Goal: Information Seeking & Learning: Learn about a topic

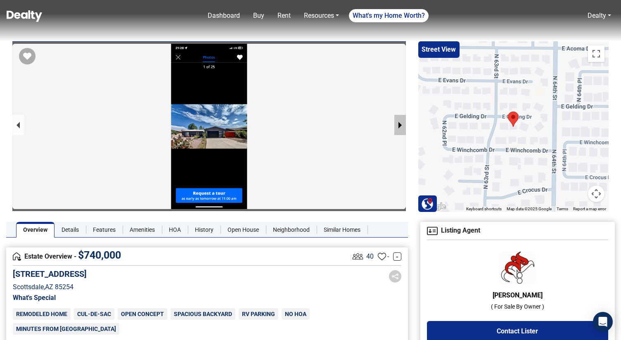
click at [399, 124] on button "next slide / item" at bounding box center [401, 125] width 12 height 20
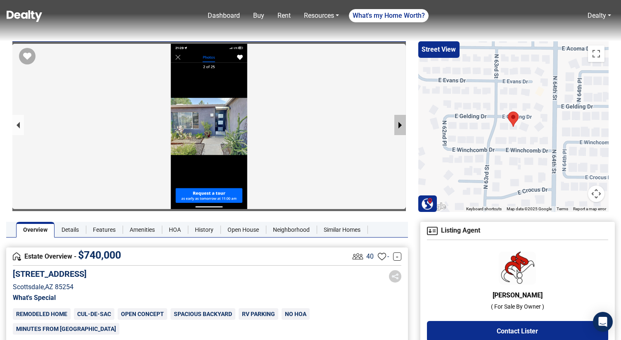
click at [399, 124] on button "next slide / item" at bounding box center [401, 125] width 12 height 20
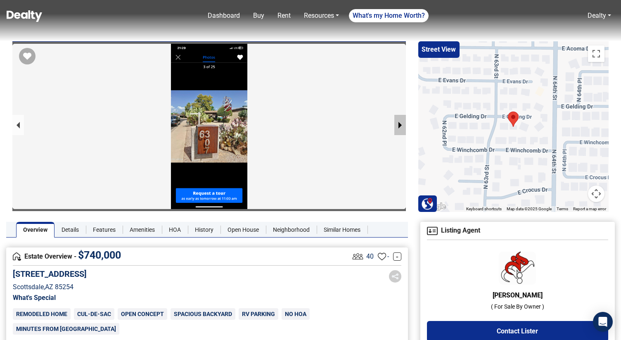
click at [399, 124] on button "next slide / item" at bounding box center [401, 125] width 12 height 20
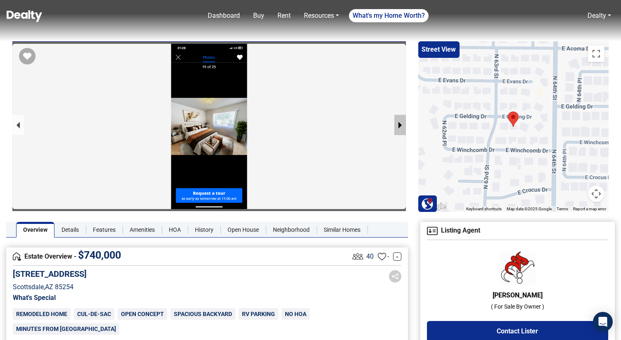
click at [399, 124] on button "next slide / item" at bounding box center [401, 125] width 12 height 20
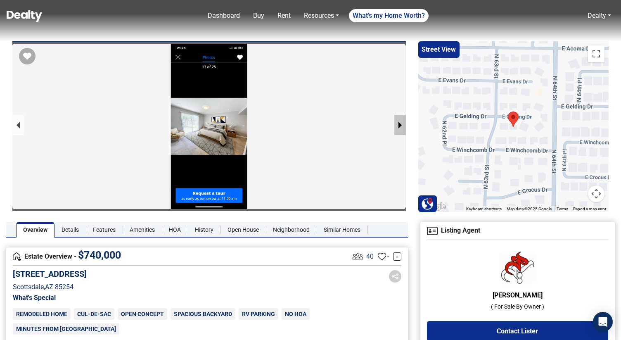
click at [399, 124] on button "next slide / item" at bounding box center [401, 125] width 12 height 20
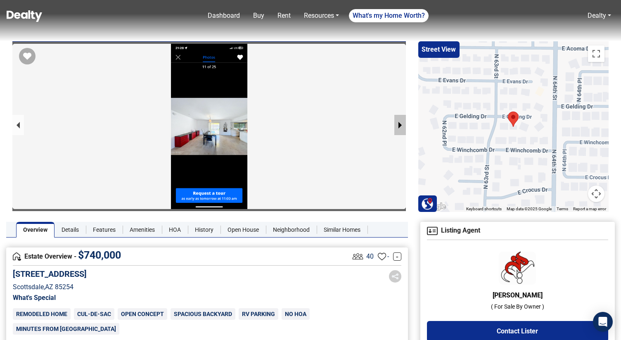
click at [399, 124] on button "next slide / item" at bounding box center [401, 125] width 12 height 20
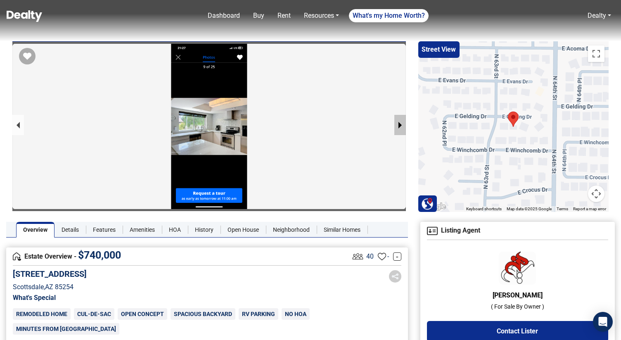
click at [399, 124] on button "next slide / item" at bounding box center [401, 125] width 12 height 20
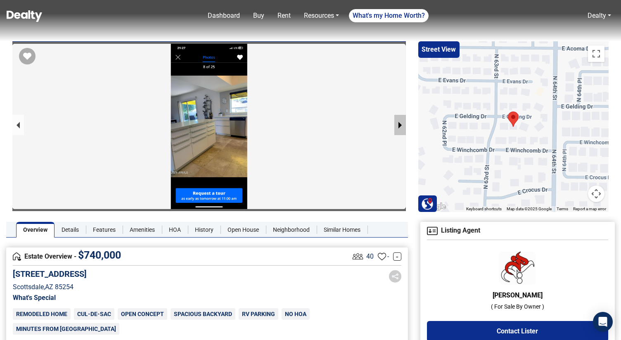
click at [399, 124] on button "next slide / item" at bounding box center [401, 125] width 12 height 20
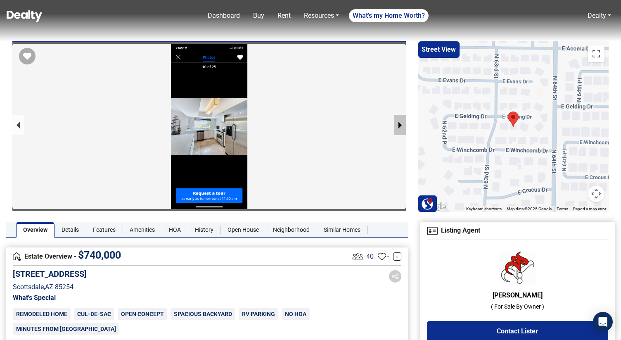
click at [399, 124] on button "next slide / item" at bounding box center [401, 125] width 12 height 20
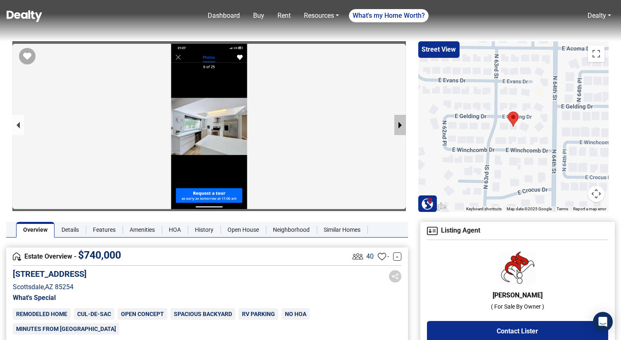
click at [399, 124] on button "next slide / item" at bounding box center [401, 125] width 12 height 20
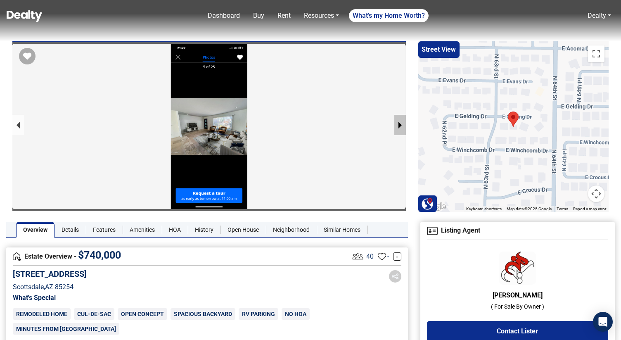
click at [399, 124] on button "next slide / item" at bounding box center [401, 125] width 12 height 20
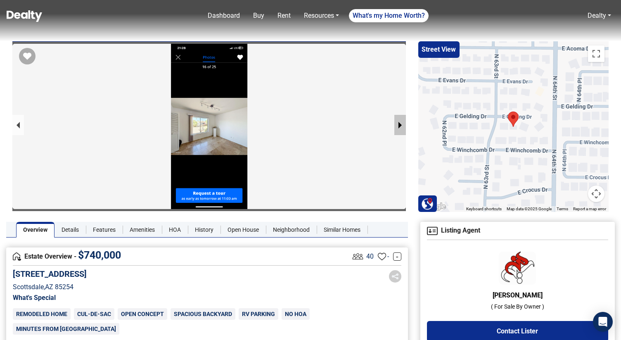
click at [399, 124] on button "next slide / item" at bounding box center [401, 125] width 12 height 20
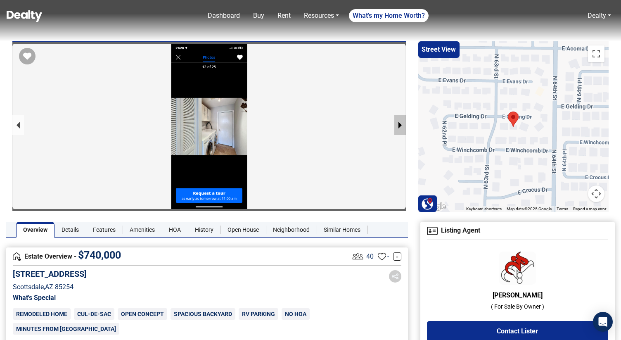
click at [399, 124] on button "next slide / item" at bounding box center [401, 125] width 12 height 20
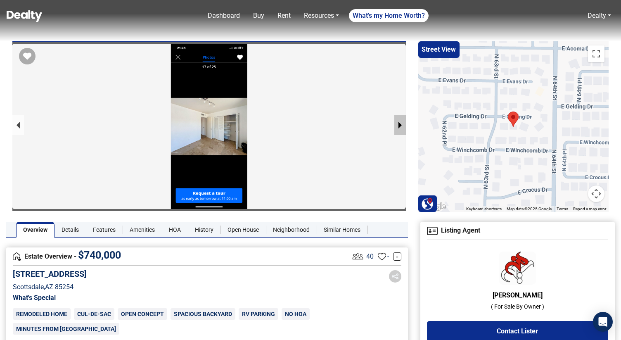
click at [399, 124] on button "next slide / item" at bounding box center [401, 125] width 12 height 20
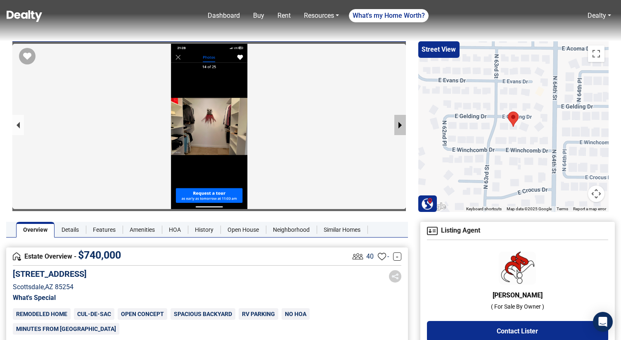
click at [399, 124] on button "next slide / item" at bounding box center [401, 125] width 12 height 20
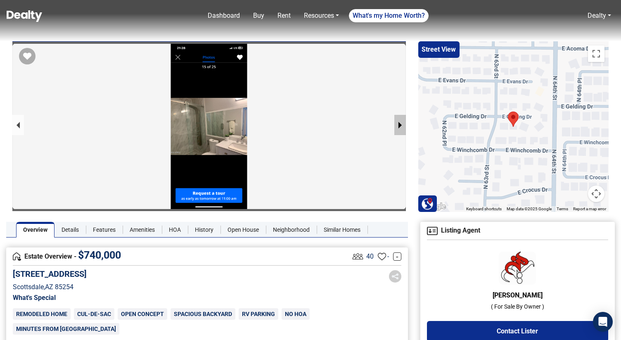
click at [399, 124] on button "next slide / item" at bounding box center [401, 125] width 12 height 20
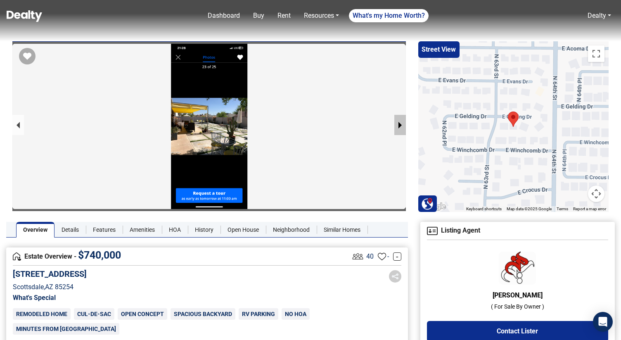
click at [399, 124] on button "next slide / item" at bounding box center [401, 125] width 12 height 20
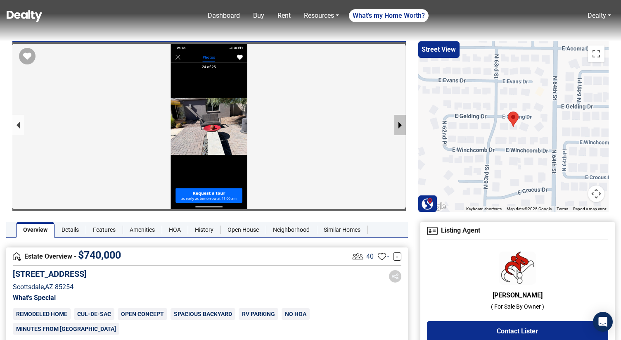
click at [399, 124] on button "next slide / item" at bounding box center [401, 125] width 12 height 20
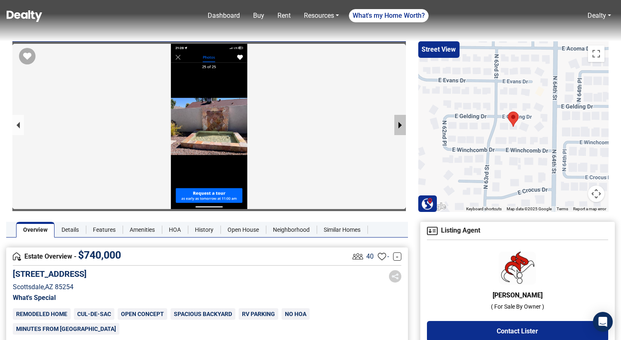
click at [399, 124] on button "next slide / item" at bounding box center [401, 125] width 12 height 20
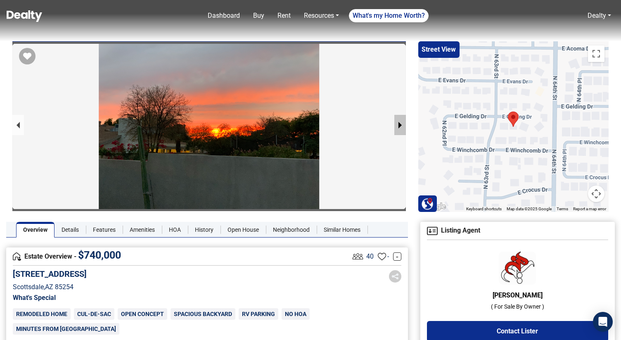
click at [399, 124] on button "next slide / item" at bounding box center [401, 125] width 12 height 20
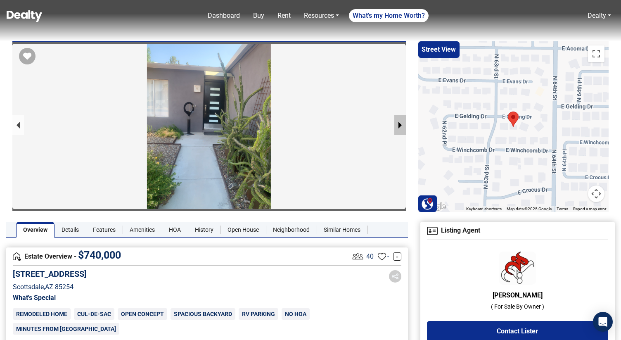
click at [399, 124] on button "next slide / item" at bounding box center [401, 125] width 12 height 20
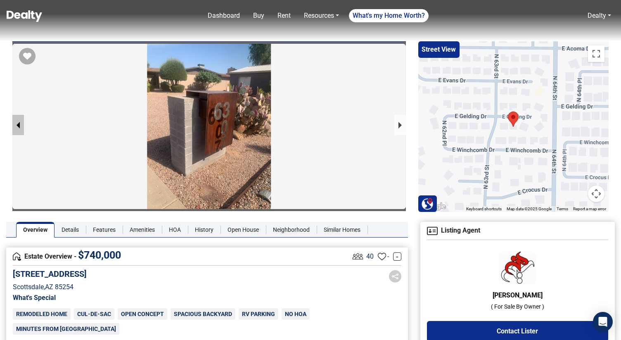
click at [13, 122] on button "previous slide / item" at bounding box center [18, 125] width 12 height 20
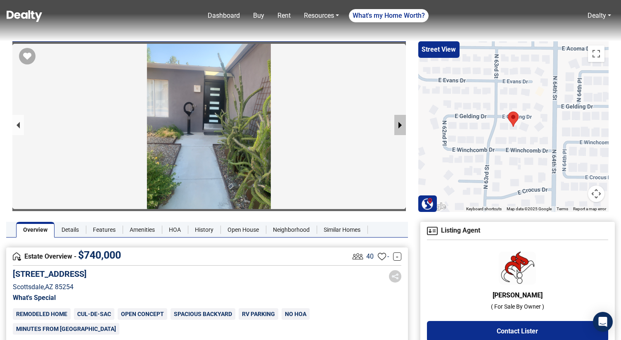
click at [401, 123] on button "next slide / item" at bounding box center [401, 125] width 12 height 20
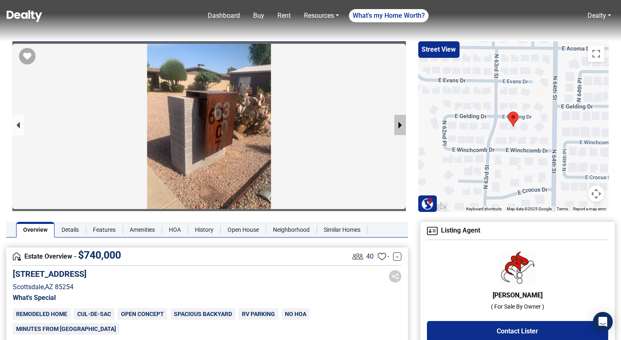
click at [401, 123] on button "next slide / item" at bounding box center [401, 125] width 12 height 20
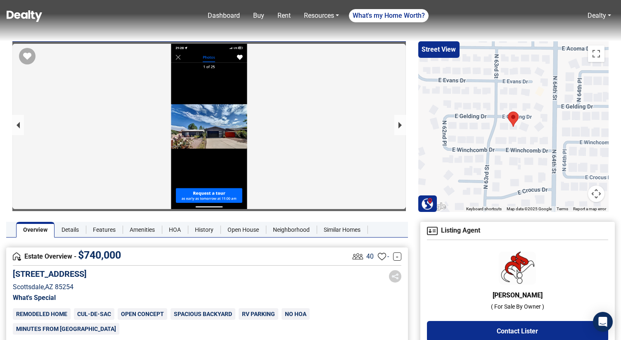
click at [407, 128] on div at bounding box center [209, 126] width 406 height 171
click at [399, 123] on button "next slide / item" at bounding box center [401, 125] width 12 height 20
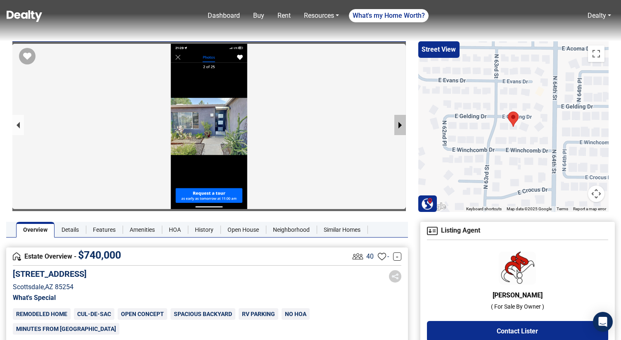
click at [399, 123] on button "next slide / item" at bounding box center [401, 125] width 12 height 20
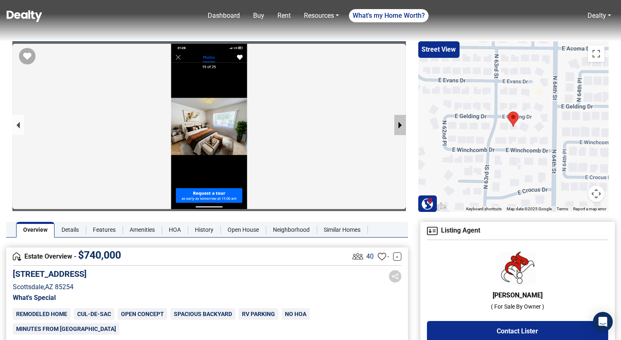
click at [399, 123] on button "next slide / item" at bounding box center [401, 125] width 12 height 20
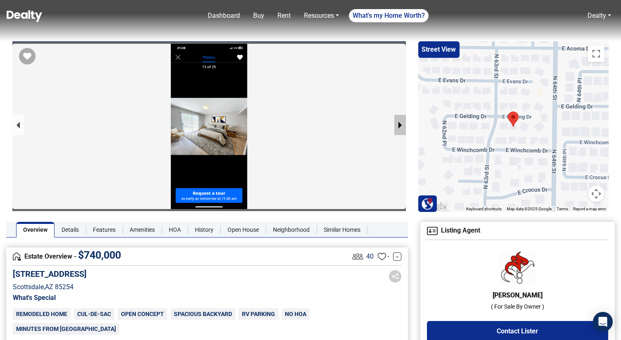
click at [399, 123] on button "next slide / item" at bounding box center [401, 125] width 12 height 20
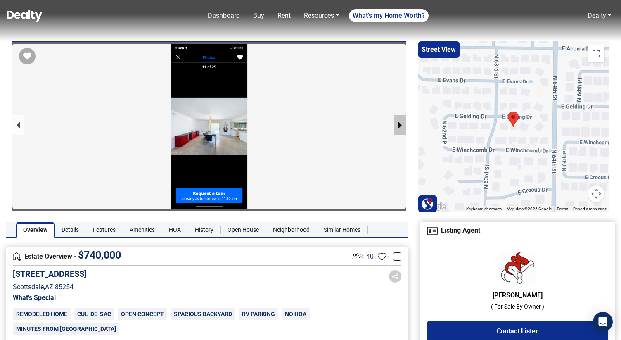
click at [399, 123] on button "next slide / item" at bounding box center [401, 125] width 12 height 20
